Goal: Transaction & Acquisition: Purchase product/service

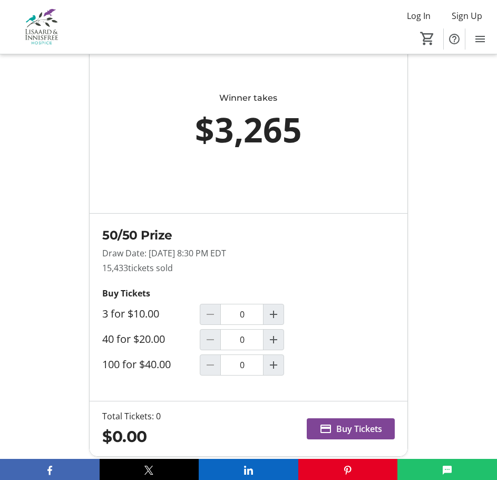
scroll to position [633, 0]
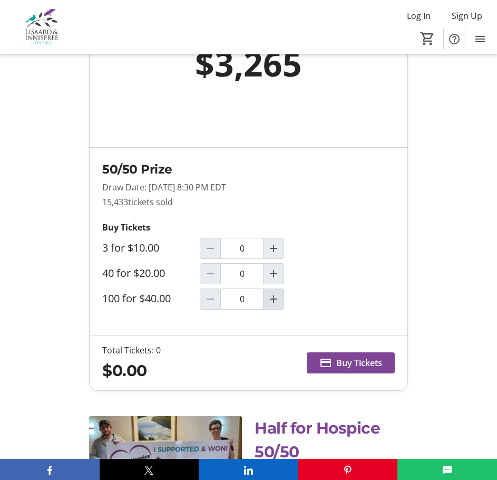
click at [268, 305] on mat-icon "Increment by one" at bounding box center [273, 299] width 13 height 13
type input "1"
click at [338, 369] on span "Buy Tickets" at bounding box center [360, 363] width 46 height 13
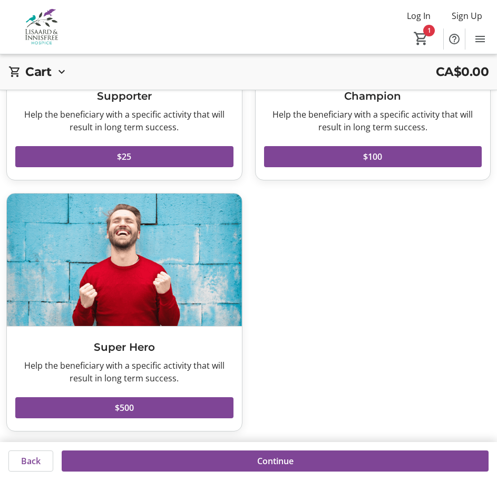
scroll to position [189, 0]
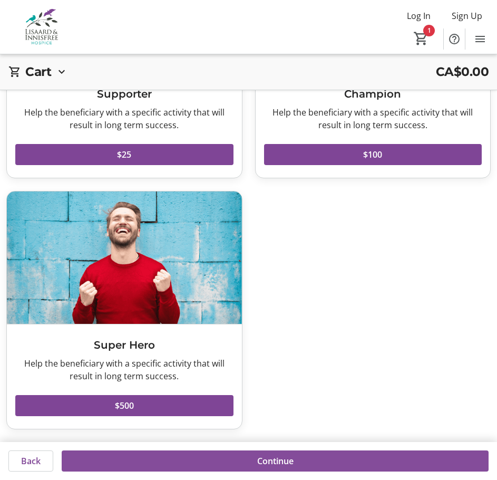
click at [281, 456] on span "Continue" at bounding box center [275, 461] width 36 height 13
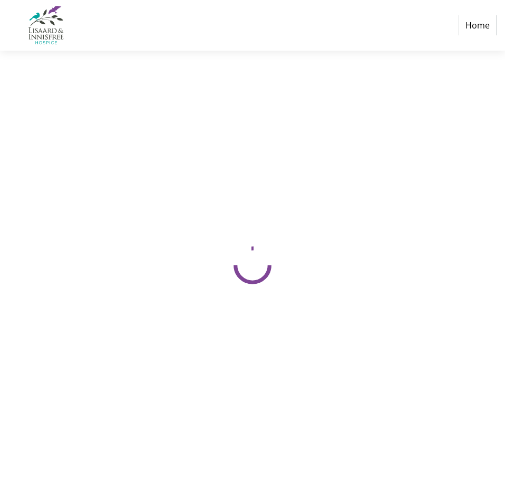
select select "CA"
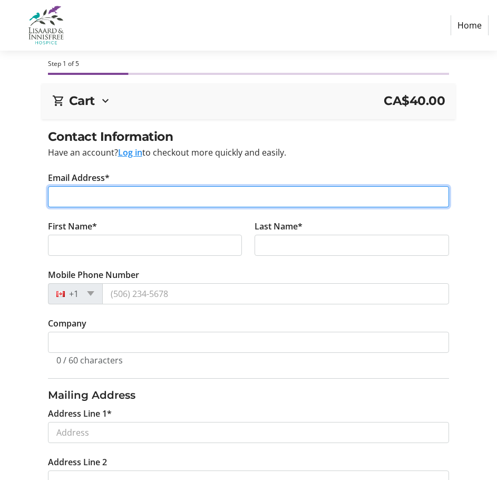
click at [83, 197] on input "Email Address*" at bounding box center [249, 196] width 402 height 21
type input "[PERSON_NAME][EMAIL_ADDRESS][PERSON_NAME][PERSON_NAME][DOMAIN_NAME]"
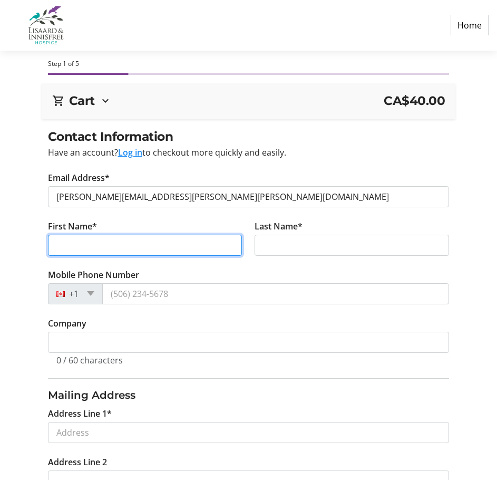
type input "[PERSON_NAME]"
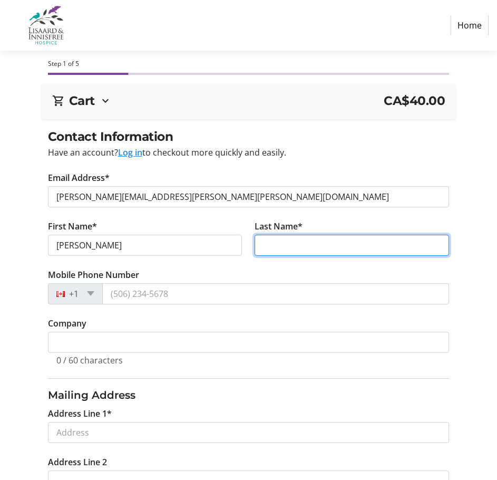
type input "Magon"
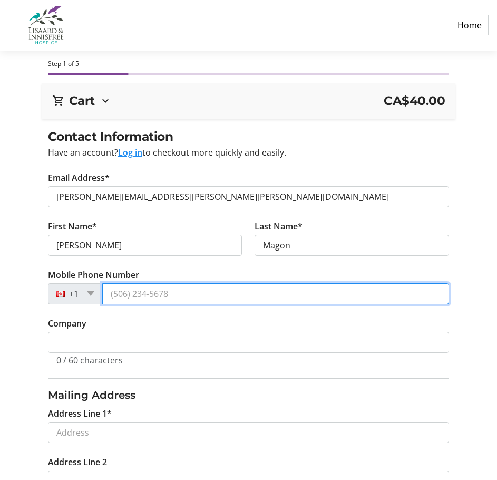
type input "[PHONE_NUMBER]"
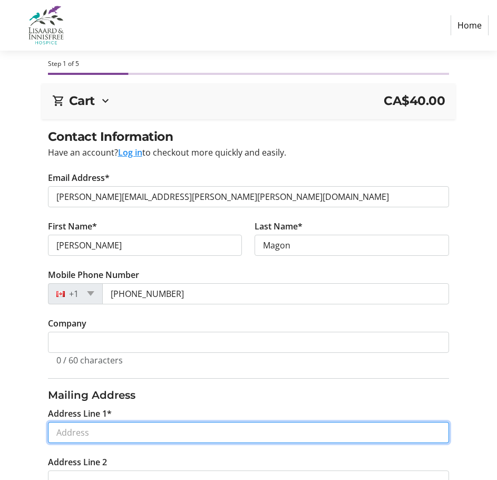
type input "[STREET_ADDRESS]"
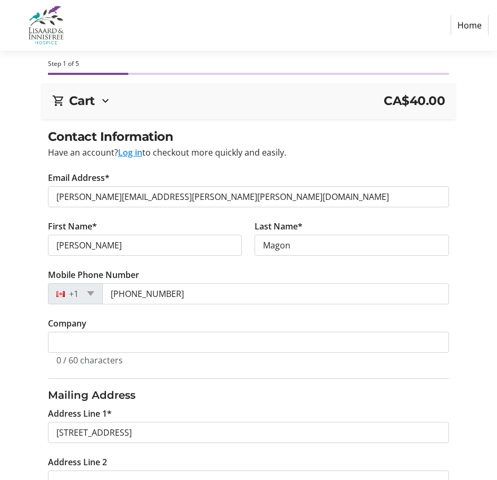
type input "Kitchener"
select select "ON"
type input "N2N 3P2"
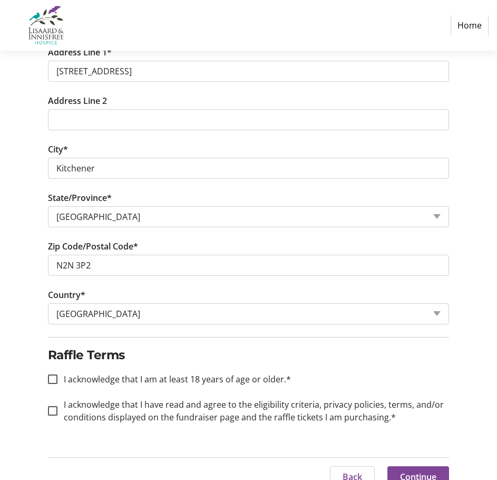
scroll to position [377, 0]
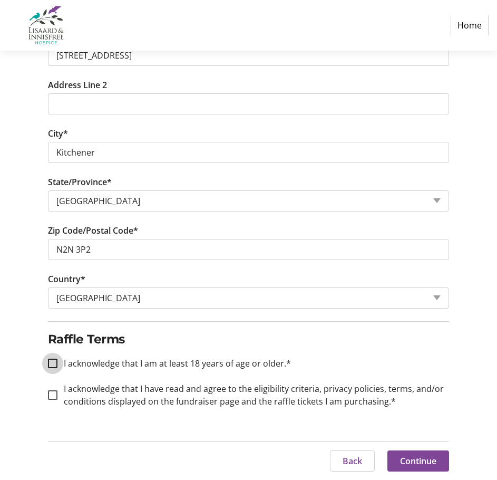
click at [53, 361] on input "I acknowledge that I am at least 18 years of age or older.*" at bounding box center [52, 363] width 9 height 9
checkbox input "true"
click at [49, 396] on input "I acknowledge that I have read and agree to the eligibility criteria, privacy p…" at bounding box center [52, 394] width 9 height 9
checkbox input "true"
click at [397, 459] on span at bounding box center [419, 460] width 62 height 25
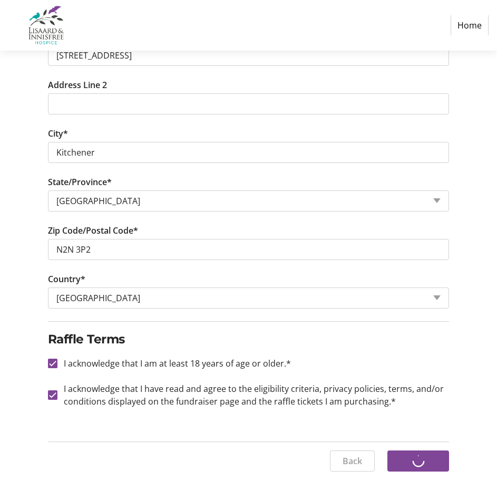
scroll to position [0, 0]
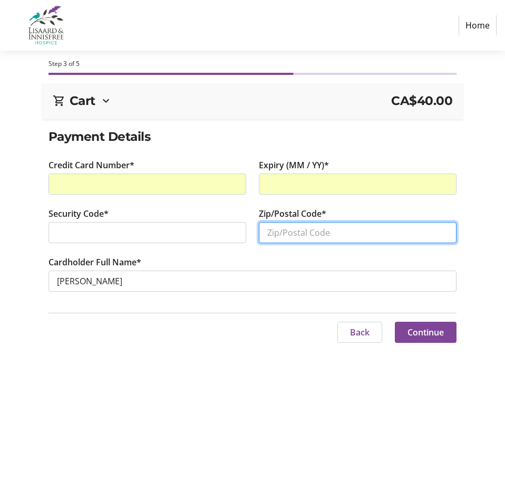
click at [287, 231] on input "Zip/Postal Code*" at bounding box center [358, 232] width 198 height 21
type input "N2N3P2"
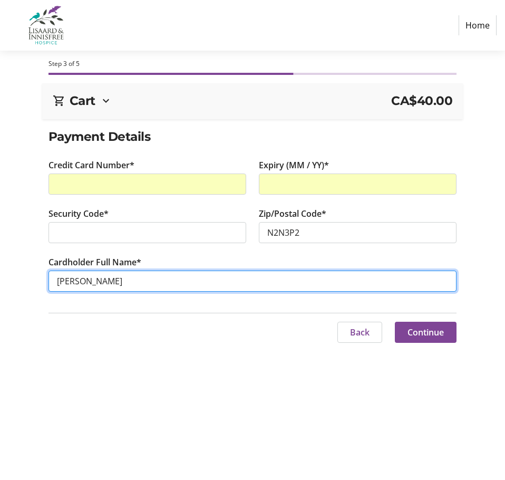
drag, startPoint x: 121, startPoint y: 281, endPoint x: 23, endPoint y: 267, distance: 99.1
click at [23, 267] on div "Payment Details Credit Card Number* Expiry (MM / YY)* Security Code* Zip/Postal…" at bounding box center [252, 216] width 505 height 177
type input "[PERSON_NAME]"
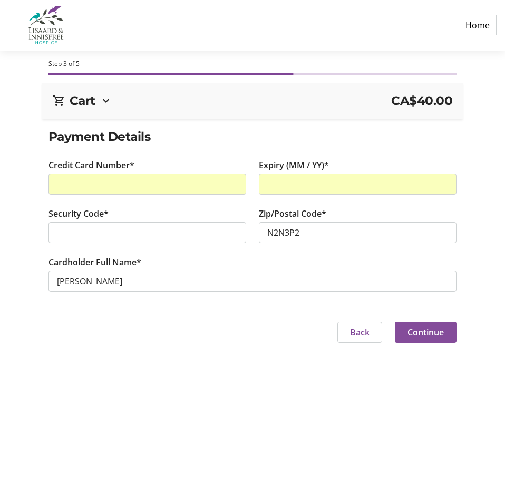
click at [419, 333] on span "Continue" at bounding box center [426, 332] width 36 height 13
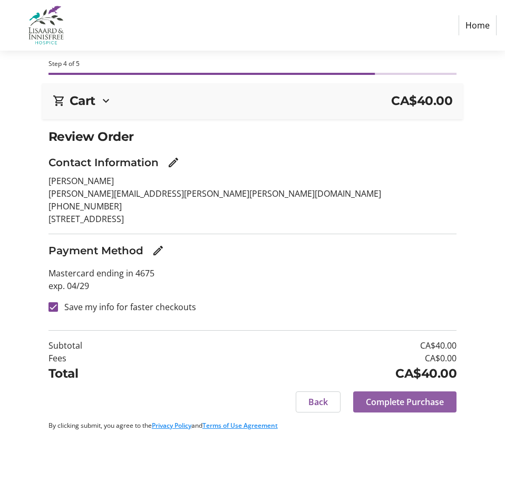
click at [397, 401] on span "Complete Purchase" at bounding box center [405, 402] width 78 height 13
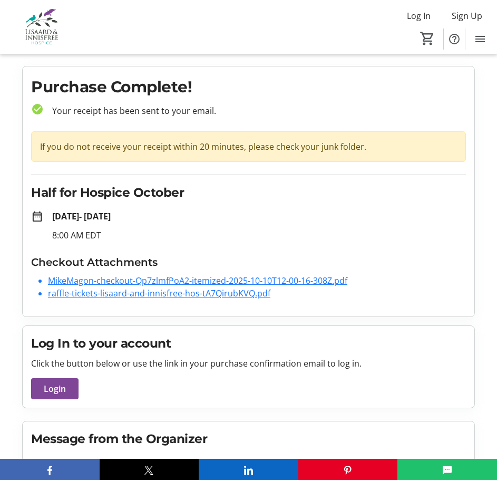
click at [305, 283] on link "MikeMagon-checkout-Qp7zlmfPoA2-itemized-2025-10-10T12-00-16-308Z.pdf" at bounding box center [198, 281] width 300 height 12
click at [258, 296] on link "raffle-tickets-lisaard-and-innisfree-hos-tA7QirubKVQ.pdf" at bounding box center [159, 293] width 223 height 12
